Goal: Check status: Check status

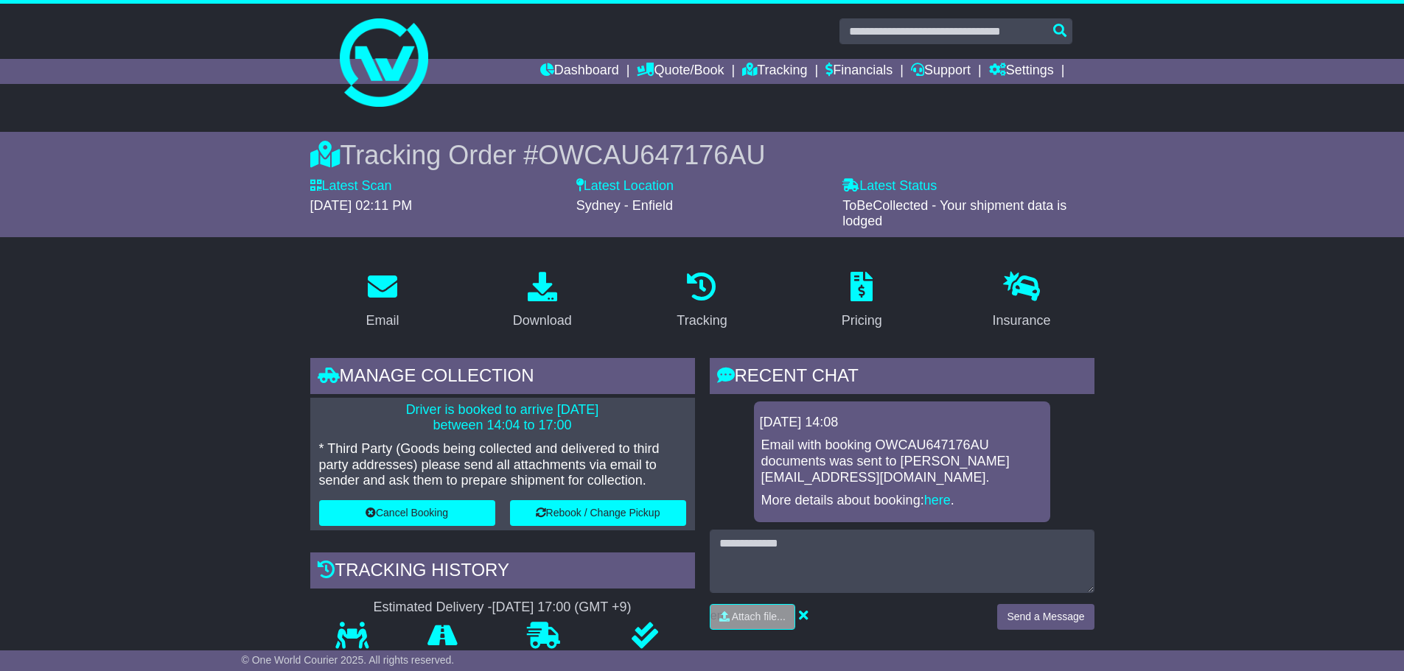
click at [559, 67] on link "Dashboard" at bounding box center [579, 71] width 79 height 25
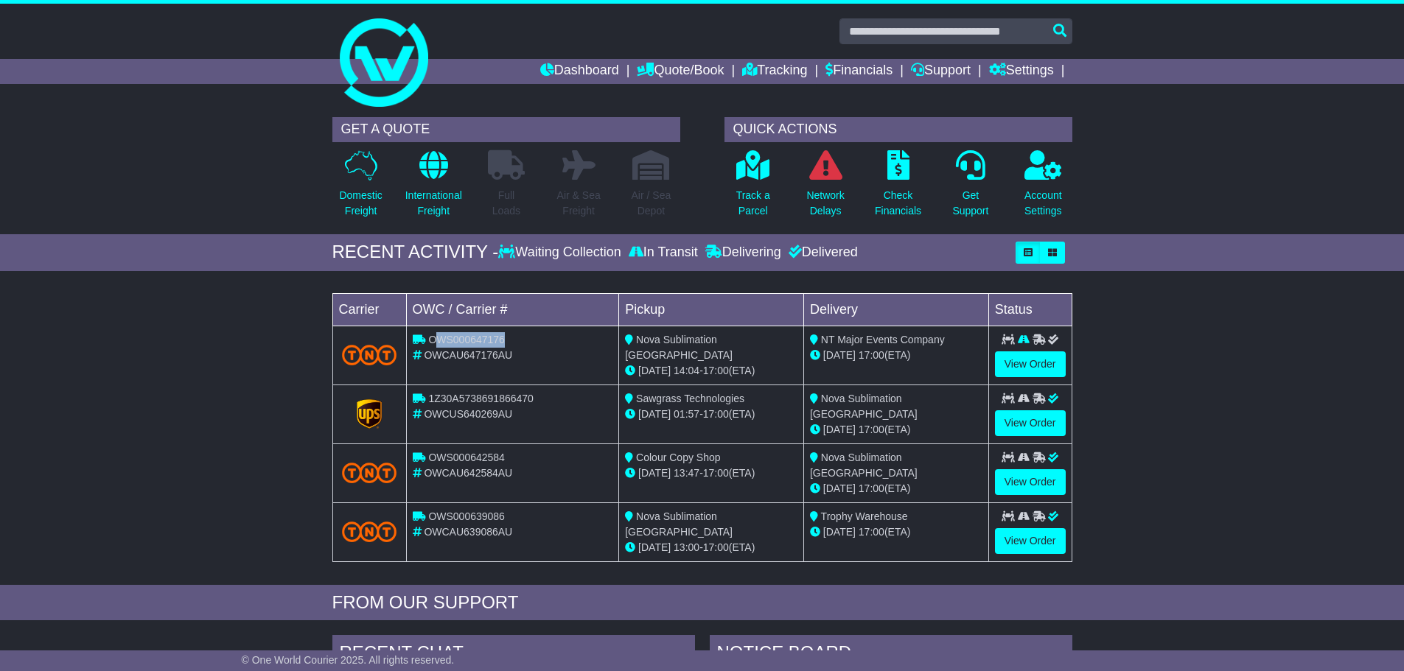
drag, startPoint x: 509, startPoint y: 343, endPoint x: 433, endPoint y: 340, distance: 76.0
click at [433, 340] on div "OWS000647176" at bounding box center [513, 339] width 200 height 15
drag, startPoint x: 523, startPoint y: 358, endPoint x: 425, endPoint y: 357, distance: 98.0
click at [425, 357] on div "OWCAU647176AU" at bounding box center [513, 355] width 200 height 15
copy span "OWCAU647176AU"
